Goal: Task Accomplishment & Management: Use online tool/utility

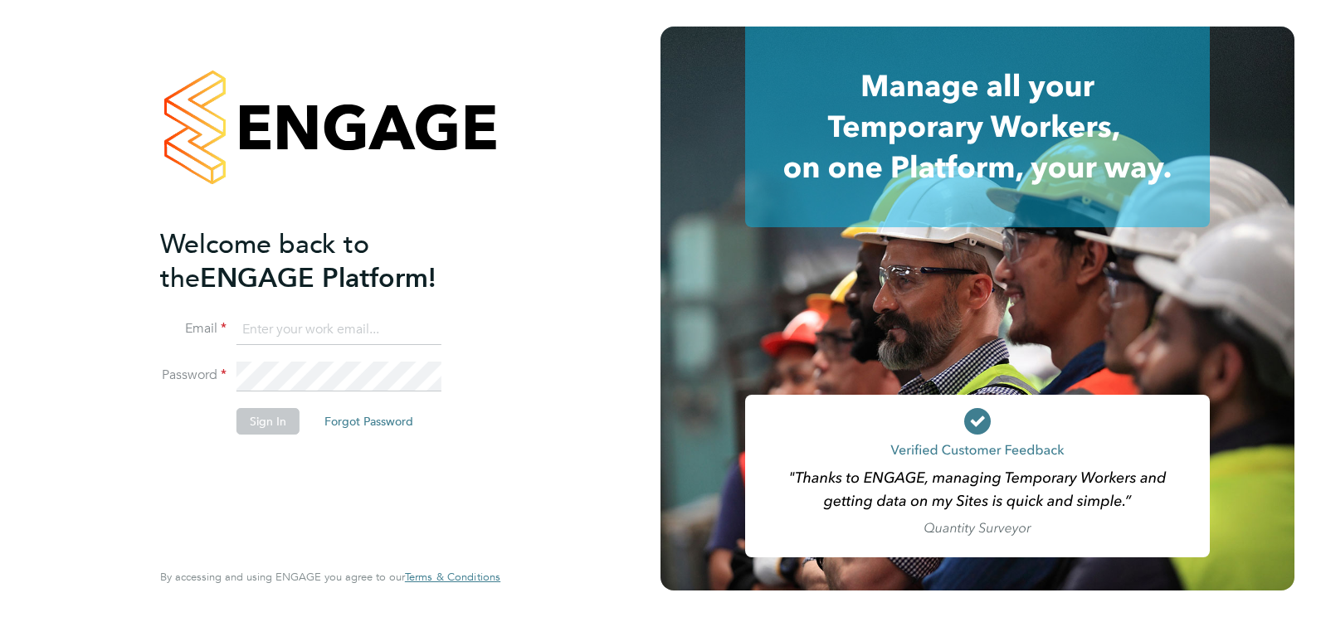
type input "diane.mccaffrey@vistry.co.uk"
click at [423, 333] on input "diane.mccaffrey@vistry.co.uk" at bounding box center [339, 330] width 205 height 30
click at [482, 495] on div "Welcome back to the ENGAGE Platform! Email diane.mccaffrey@vistry.co.uk Passwor…" at bounding box center [322, 391] width 324 height 329
click at [265, 419] on button "Sign In" at bounding box center [268, 421] width 63 height 27
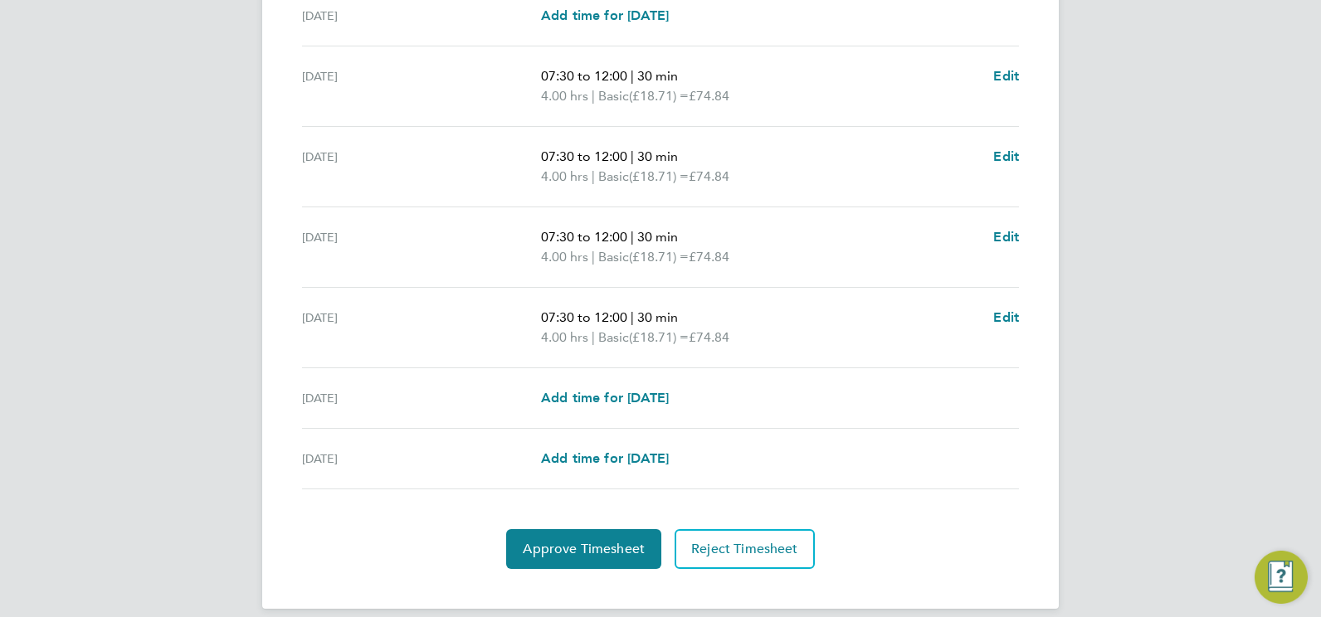
scroll to position [562, 0]
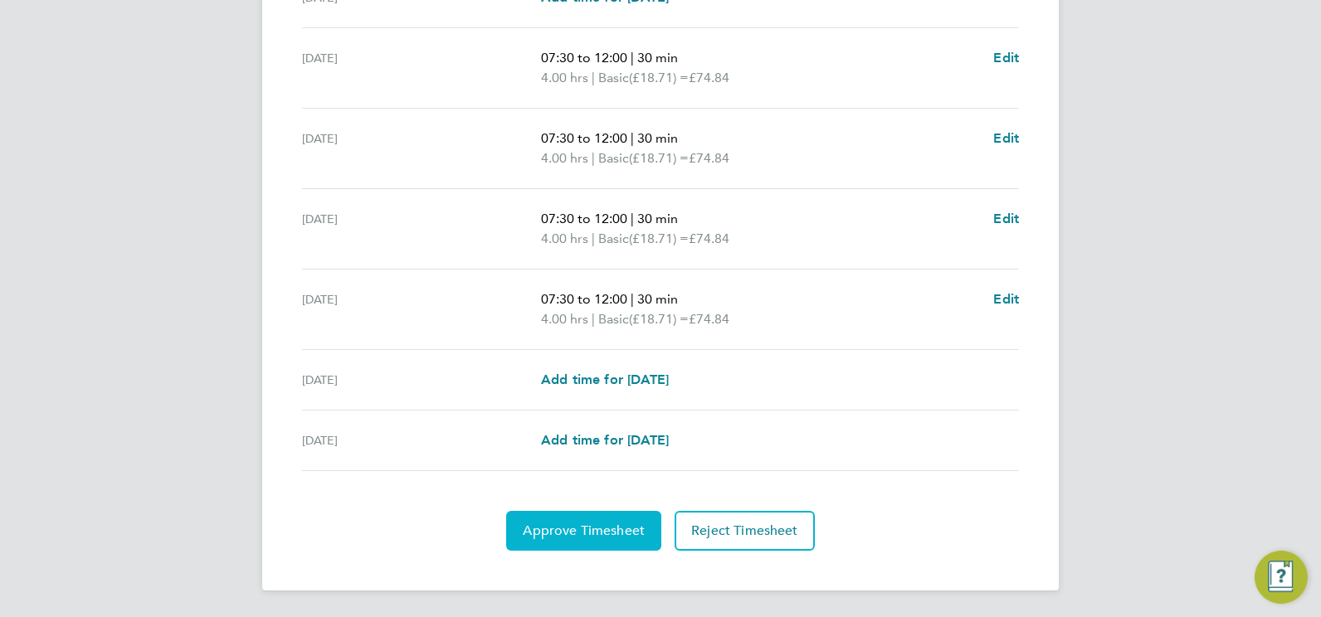
click at [613, 529] on span "Approve Timesheet" at bounding box center [584, 531] width 122 height 17
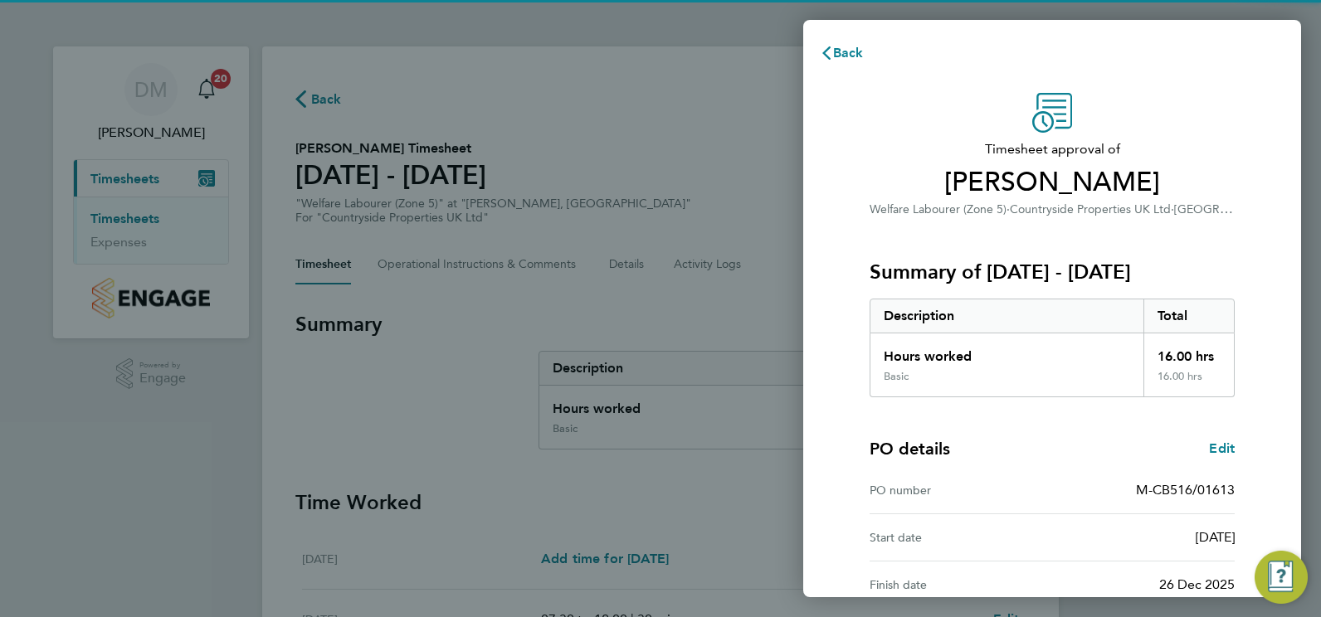
scroll to position [178, 0]
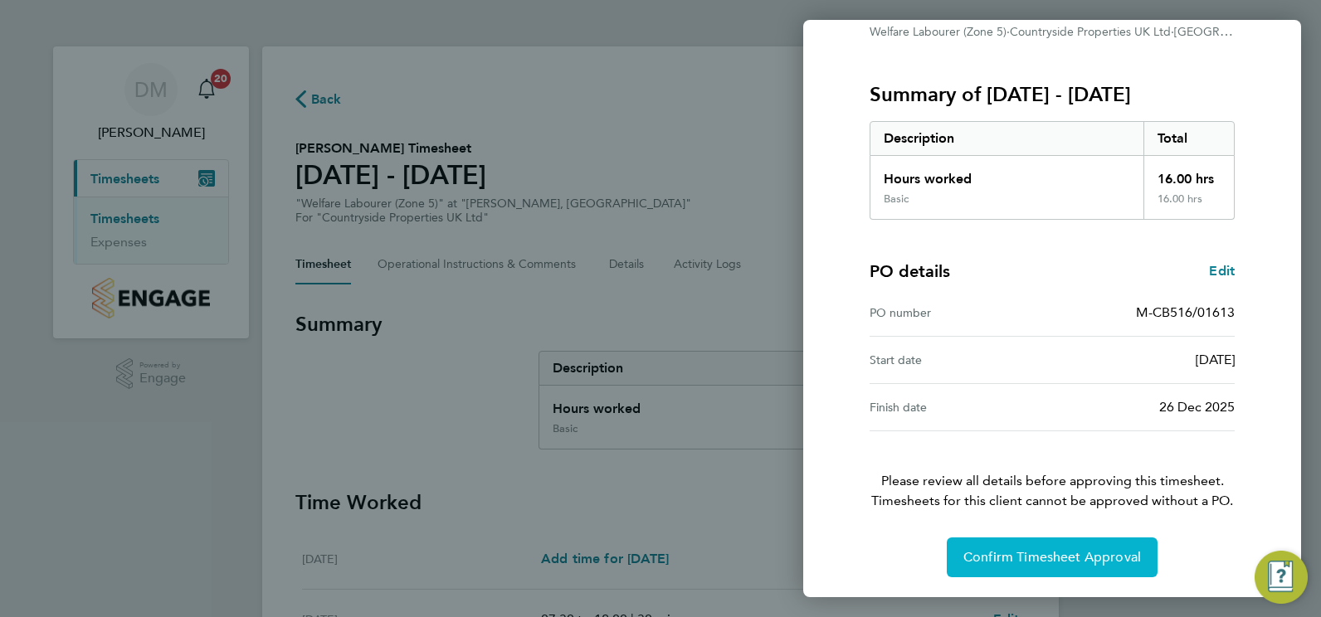
click at [1040, 554] on span "Confirm Timesheet Approval" at bounding box center [1053, 557] width 178 height 17
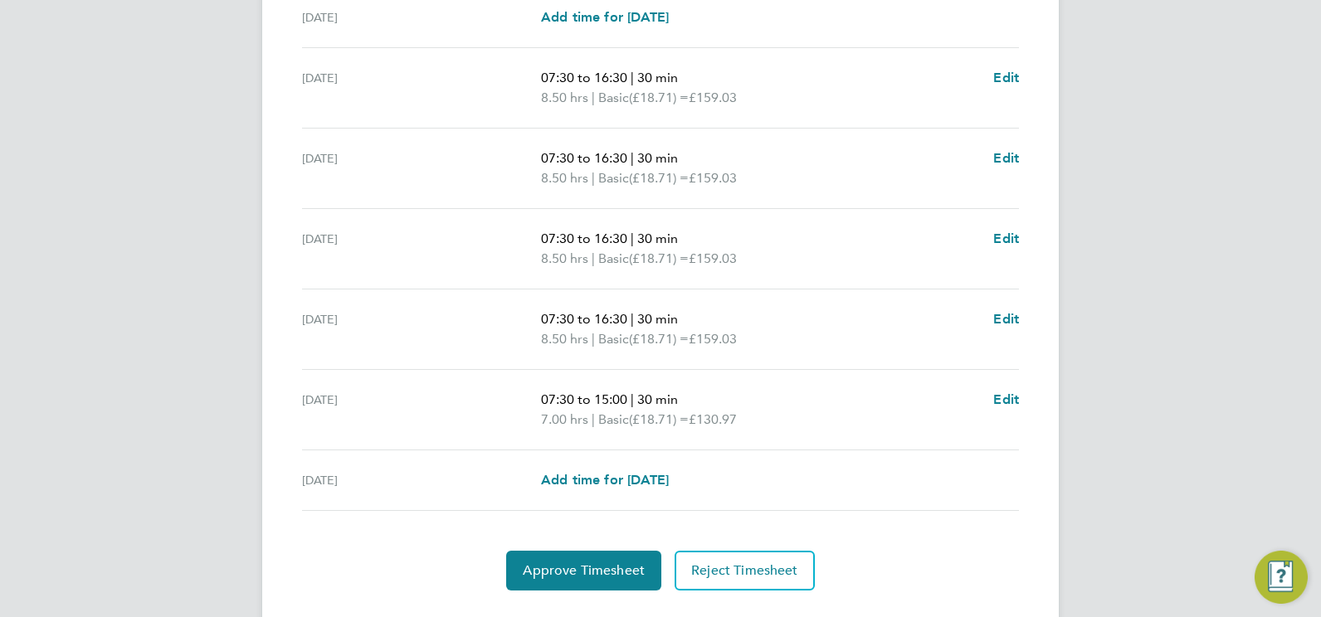
scroll to position [582, 0]
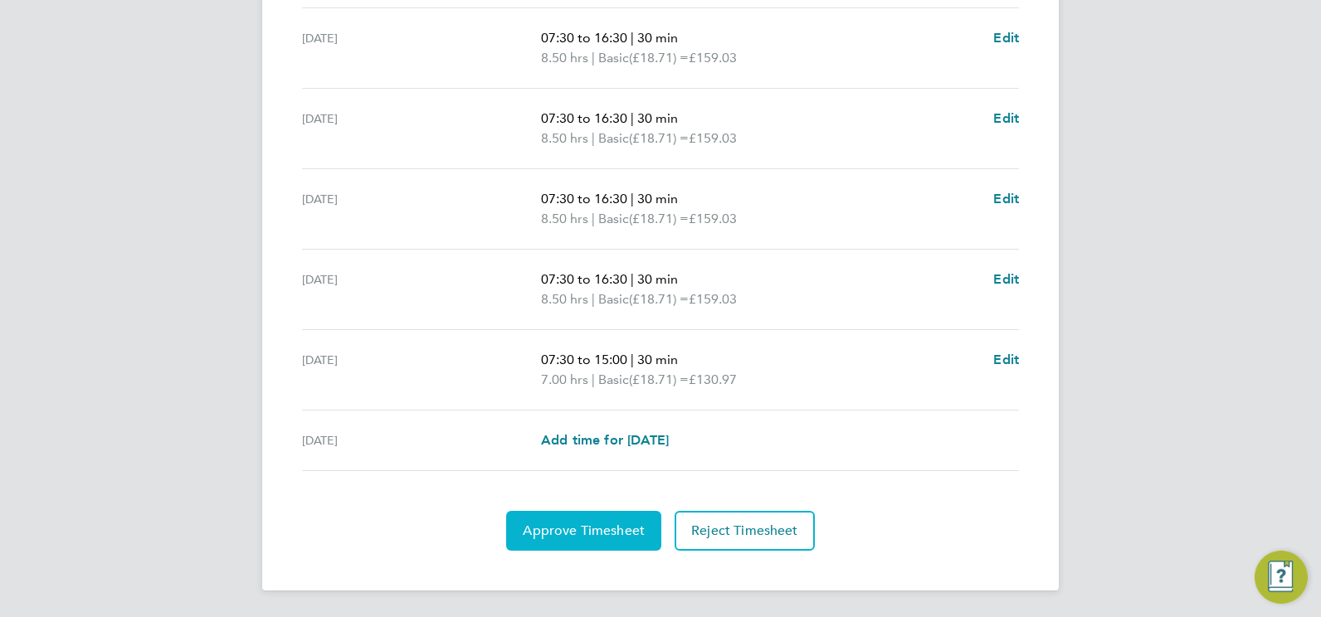
click at [604, 531] on span "Approve Timesheet" at bounding box center [584, 531] width 122 height 17
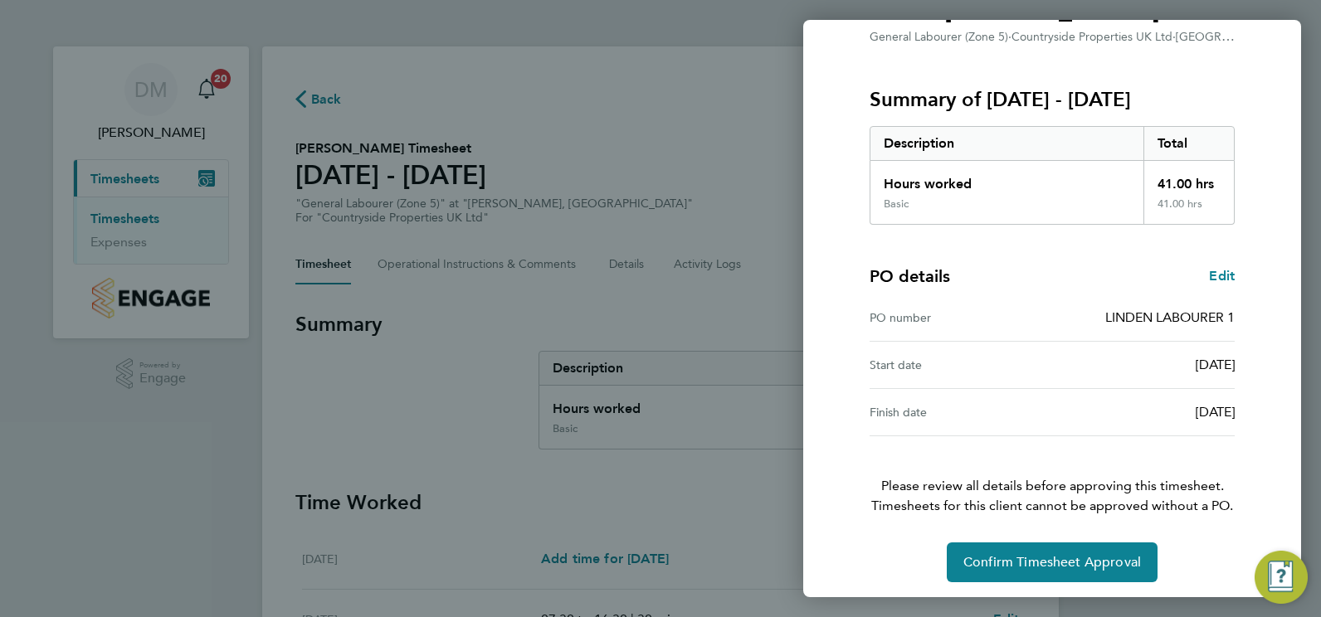
scroll to position [178, 0]
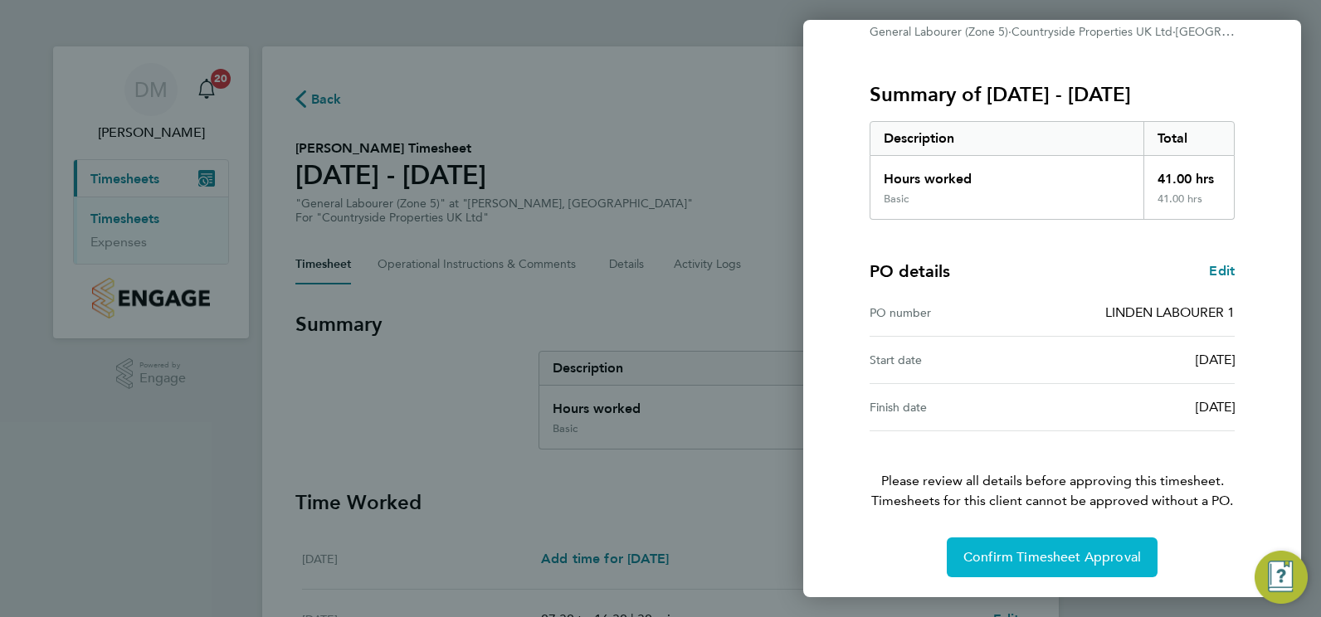
click at [1071, 549] on span "Confirm Timesheet Approval" at bounding box center [1053, 557] width 178 height 17
